Goal: Information Seeking & Learning: Learn about a topic

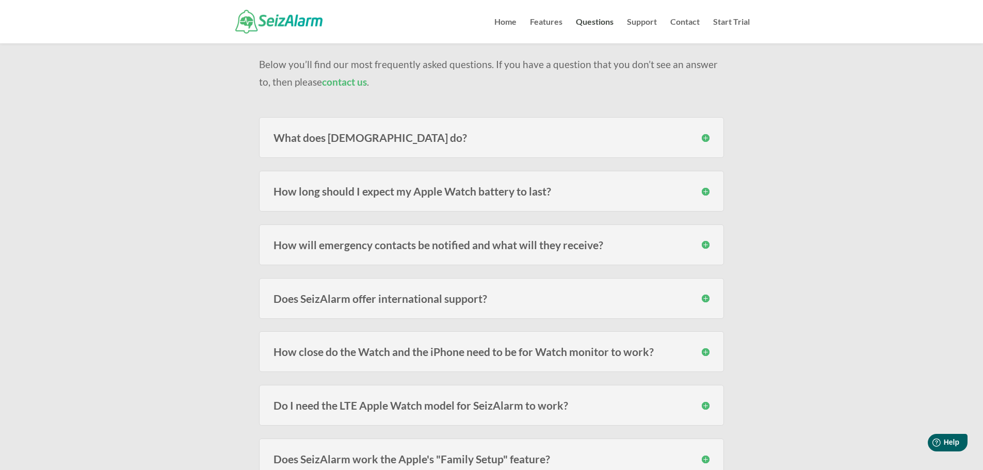
scroll to position [103, 0]
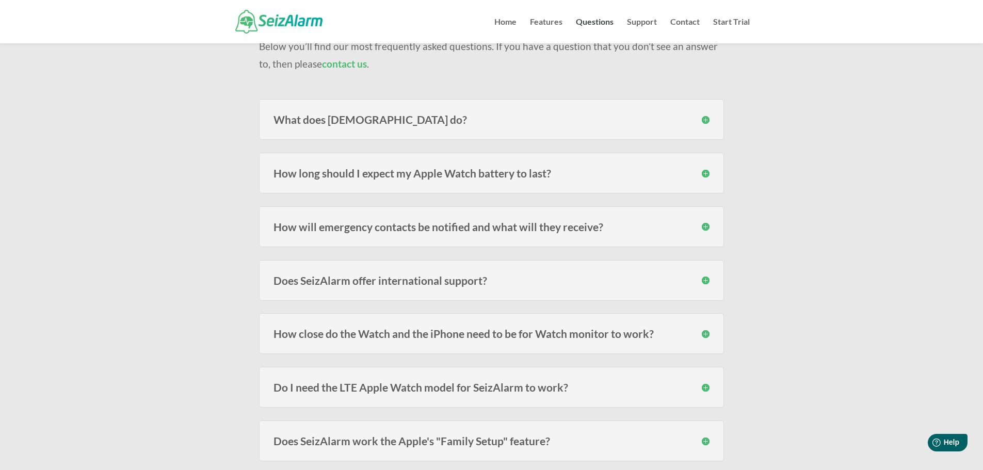
click at [704, 335] on h3 "How close do the Watch and the iPhone need to be for Watch monitor to work?" at bounding box center [492, 333] width 436 height 11
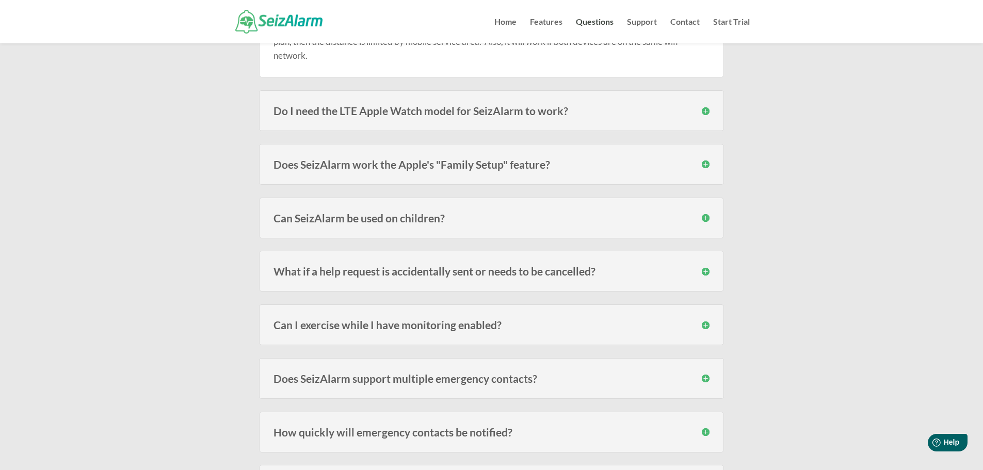
scroll to position [465, 0]
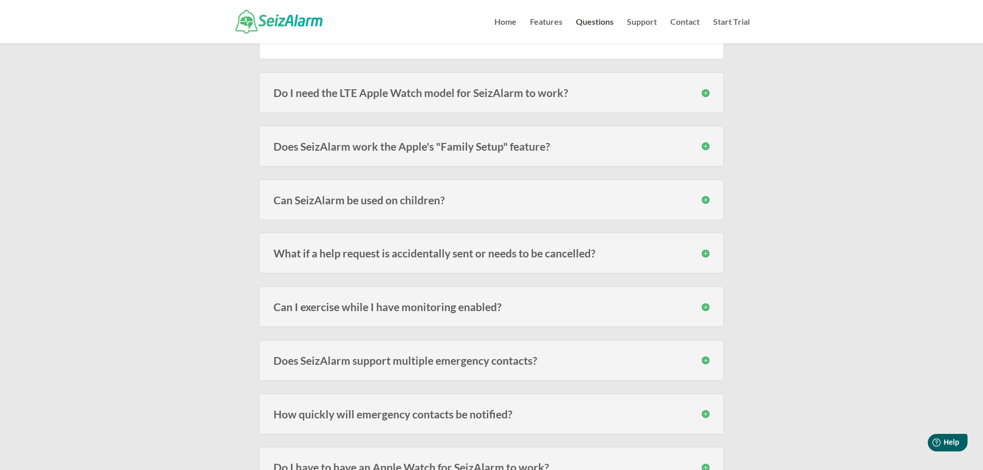
click at [707, 309] on h3 "Can I exercise while I have monitoring enabled?" at bounding box center [492, 306] width 436 height 11
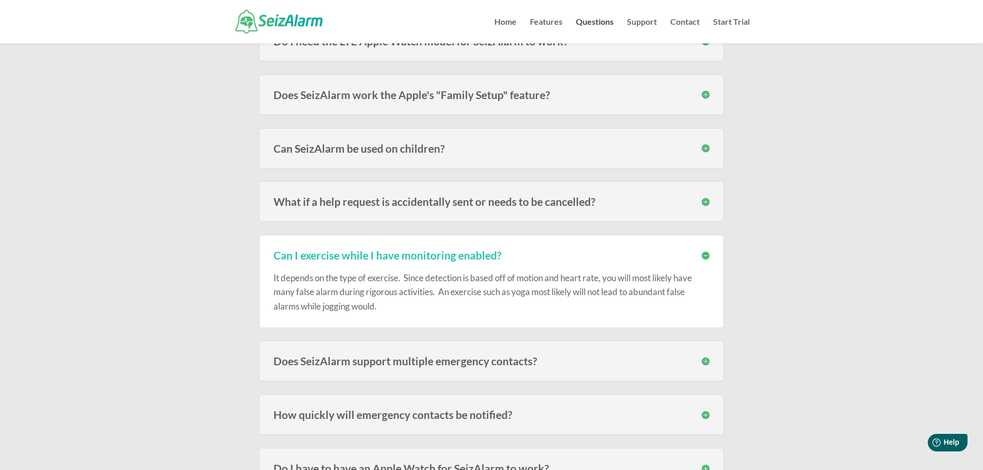
scroll to position [568, 0]
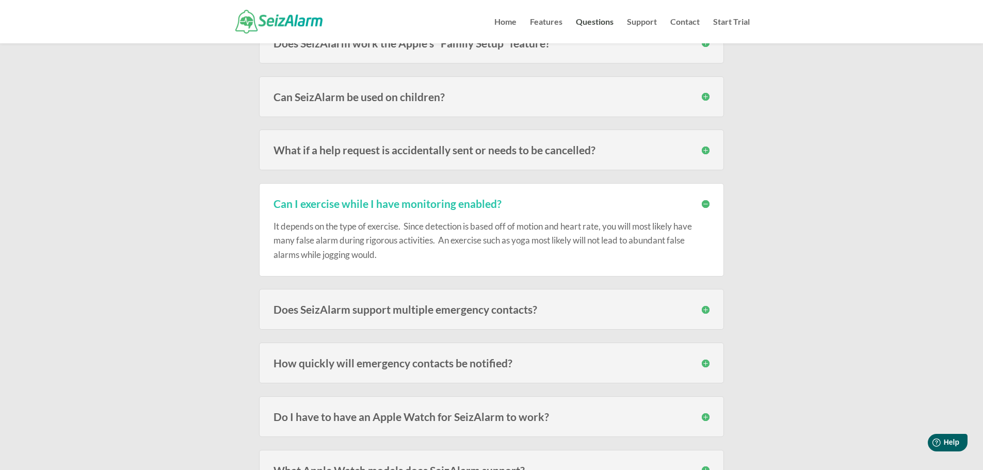
click at [706, 313] on h3 "Does SeizAlarm support multiple emergency contacts?" at bounding box center [492, 309] width 436 height 11
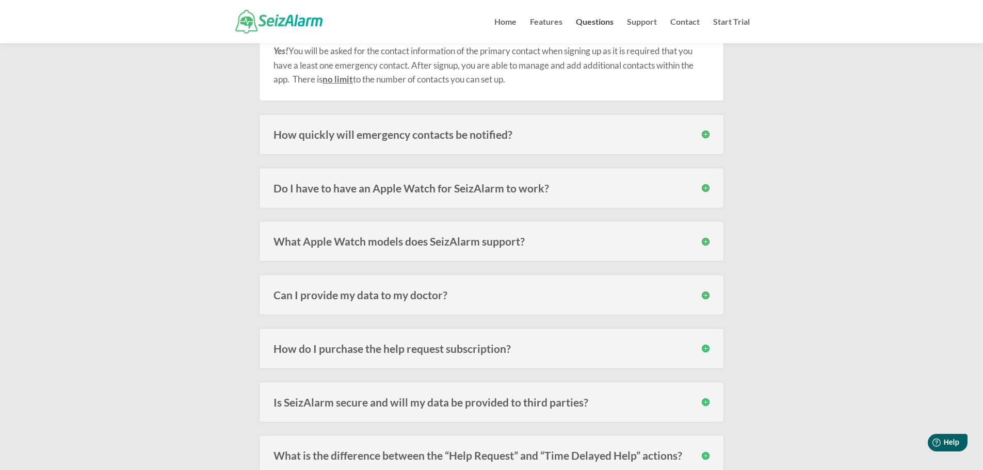
scroll to position [877, 0]
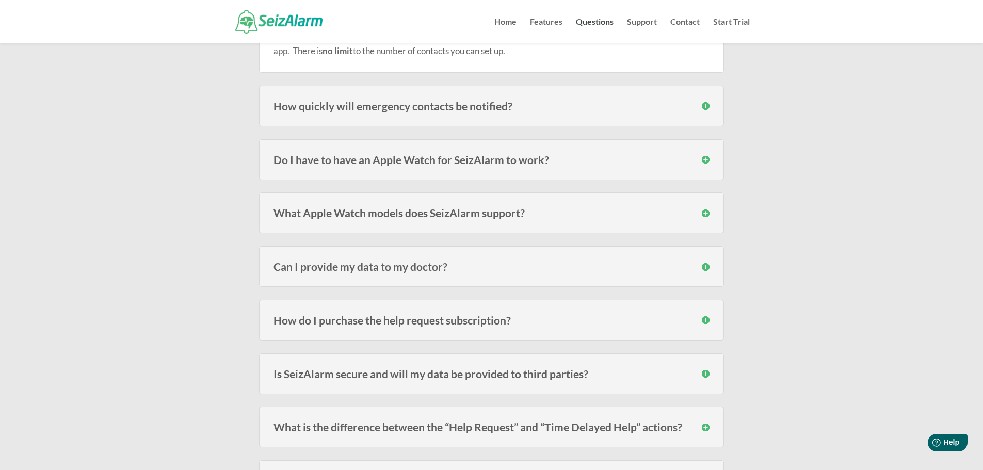
click at [702, 321] on h3 "How do I purchase the help request subscription?" at bounding box center [492, 320] width 436 height 11
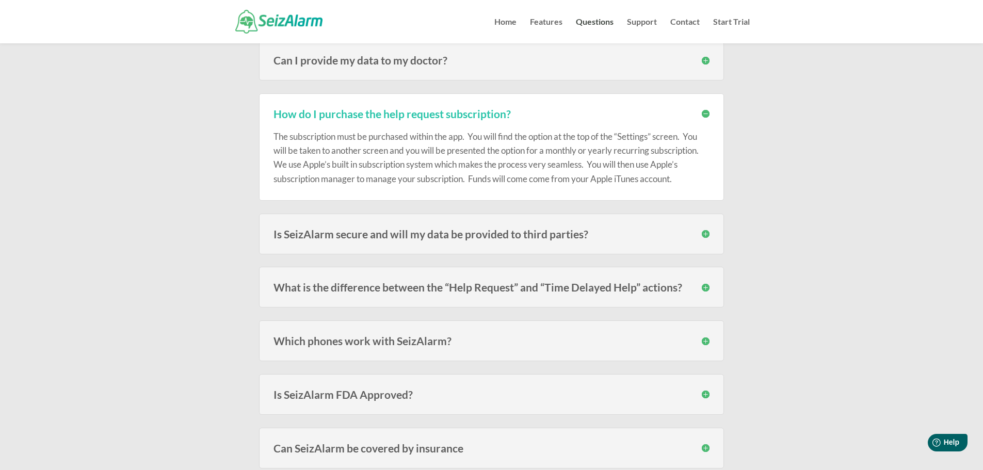
scroll to position [1136, 0]
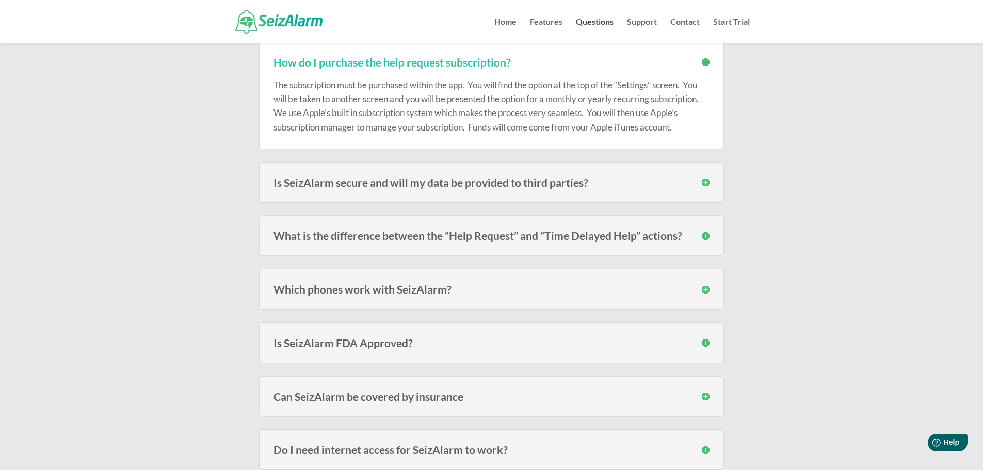
click at [703, 344] on h3 "Is SeizAlarm FDA Approved?" at bounding box center [492, 343] width 436 height 11
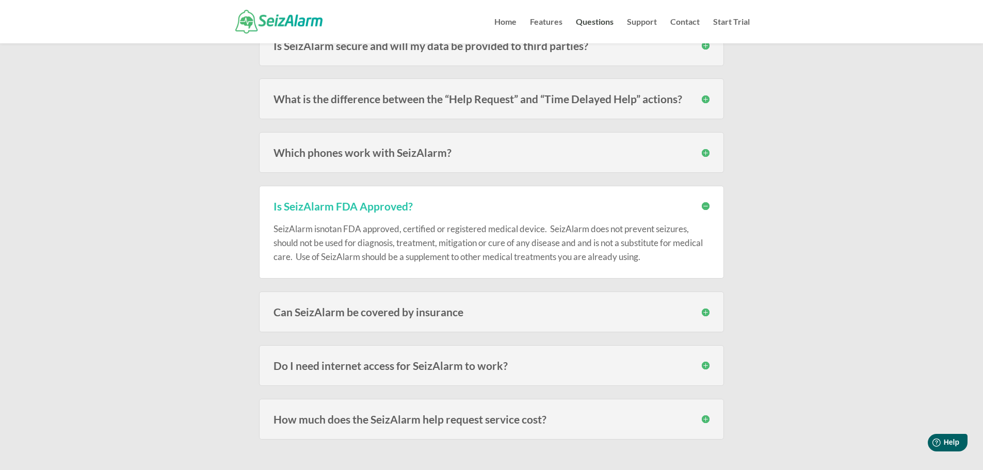
scroll to position [1290, 0]
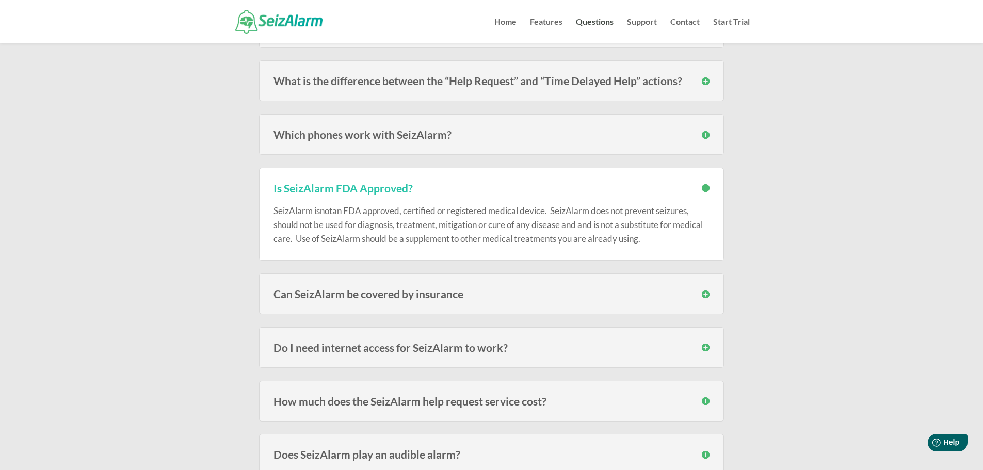
click at [703, 296] on h3 "Can SeizAlarm be covered by insurance" at bounding box center [492, 294] width 436 height 11
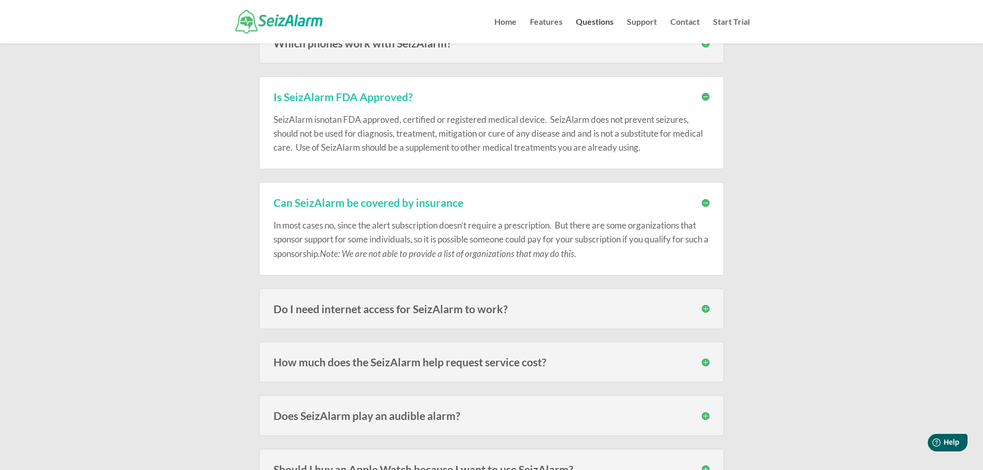
scroll to position [1394, 0]
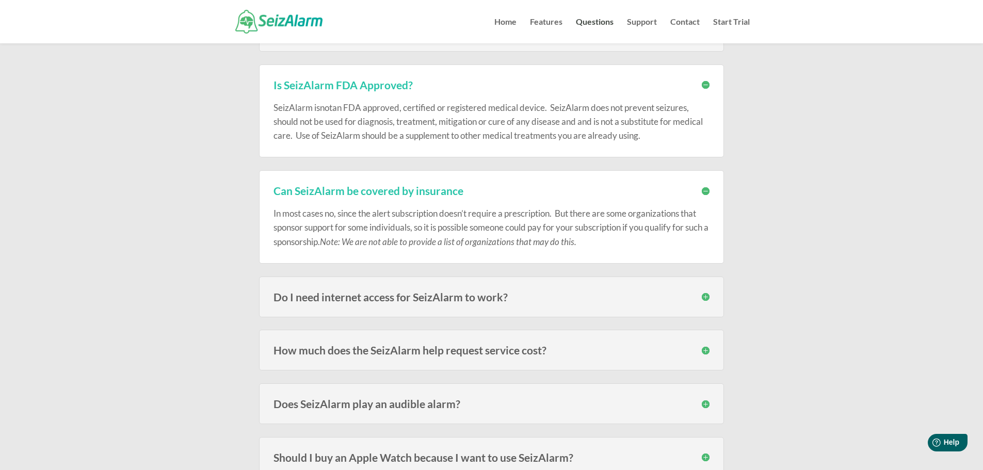
click at [705, 299] on h3 "Do I need internet access for SeizAlarm to work?" at bounding box center [492, 297] width 436 height 11
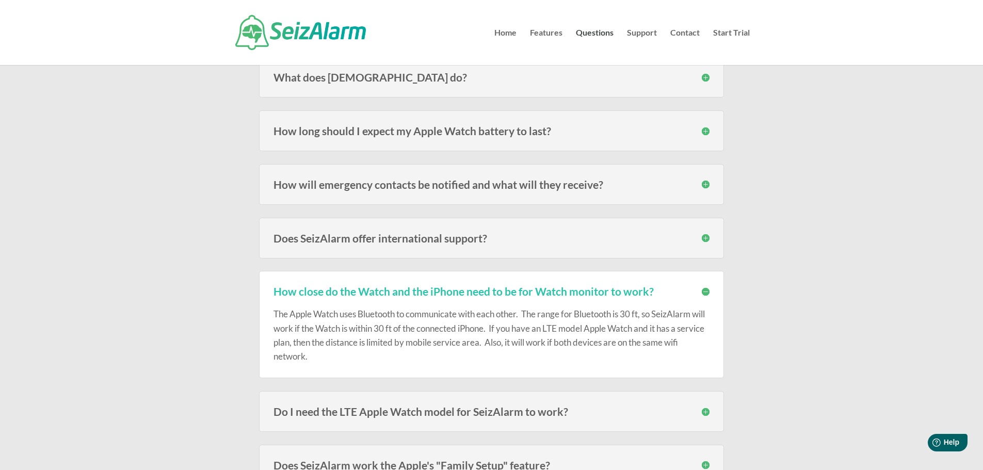
scroll to position [0, 0]
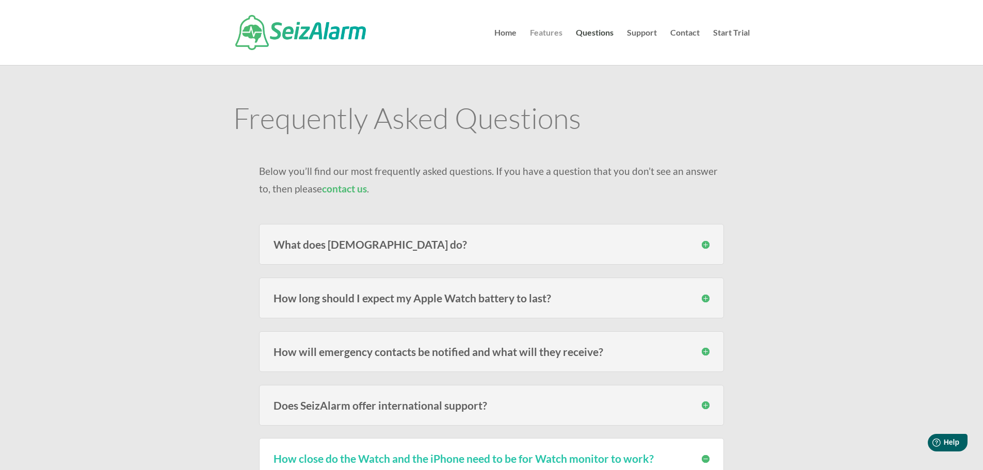
click at [553, 31] on link "Features" at bounding box center [546, 47] width 33 height 36
click at [556, 35] on link "Features" at bounding box center [546, 47] width 33 height 36
click at [609, 32] on link "Questions" at bounding box center [595, 47] width 38 height 36
click at [648, 34] on link "Support" at bounding box center [642, 47] width 30 height 36
click at [645, 30] on link "Support" at bounding box center [642, 47] width 30 height 36
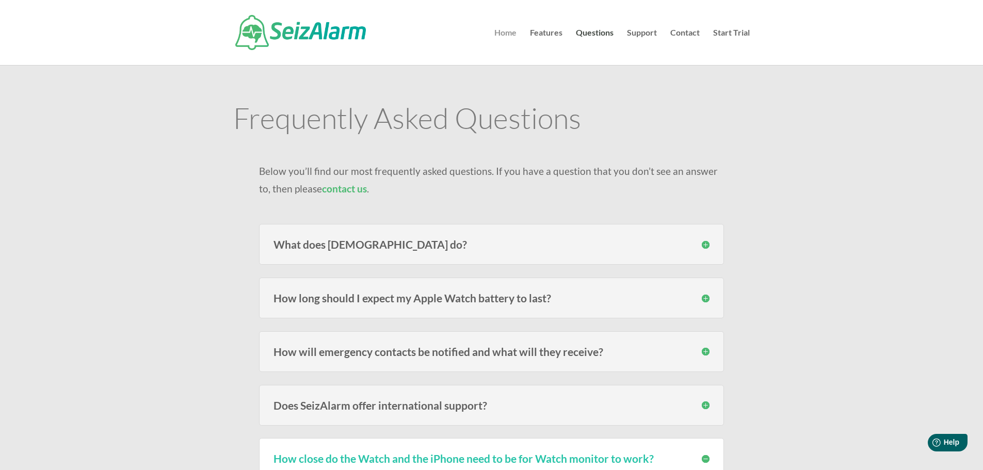
click at [511, 33] on link "Home" at bounding box center [505, 47] width 22 height 36
